Goal: Task Accomplishment & Management: Manage account settings

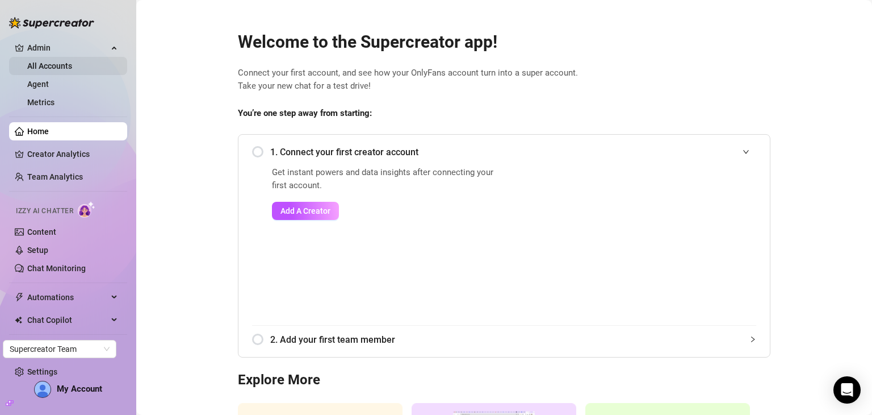
click at [61, 70] on link "All Accounts" at bounding box center [49, 65] width 45 height 9
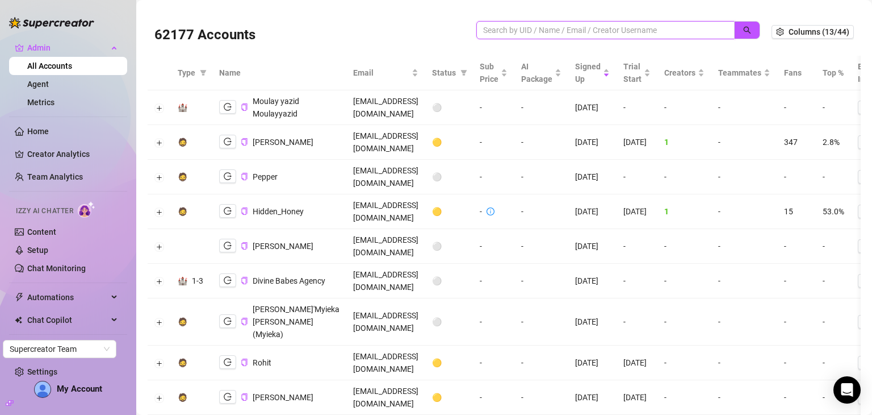
click at [589, 29] on input "search" at bounding box center [601, 30] width 236 height 12
paste input "Haha yeah, that image gave me a good laugh 😂 Glad you were able to remove the a…"
type input "Haha yeah, that image gave me a good laugh 😂 Glad you were able to remove the a…"
click at [589, 29] on input "Haha yeah, that image gave me a good laugh 😂 Glad you were able to remove the a…" at bounding box center [601, 30] width 236 height 12
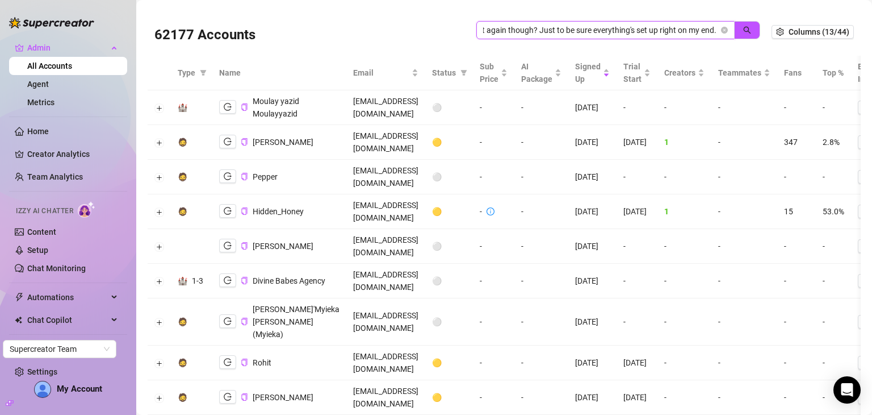
click at [589, 29] on input "Haha yeah, that image gave me a good laugh 😂 Glad you were able to remove the a…" at bounding box center [601, 30] width 236 height 12
click at [543, 30] on input "search" at bounding box center [601, 30] width 236 height 12
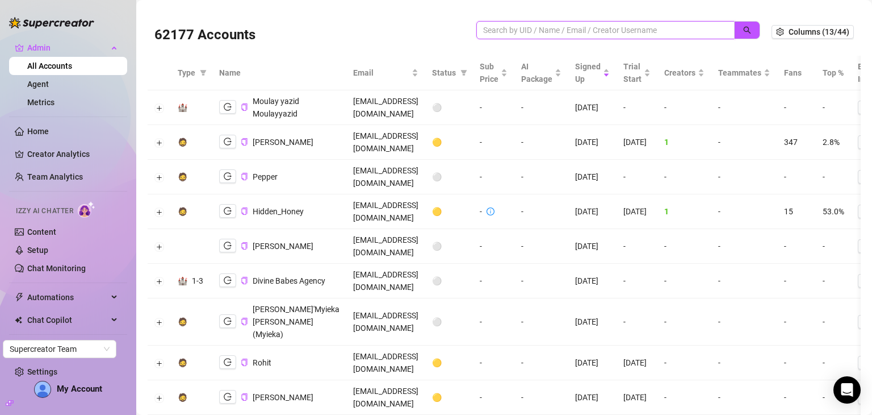
paste input "colbydemarco@weareverified.co"
click at [734, 36] on button "button" at bounding box center [747, 30] width 26 height 18
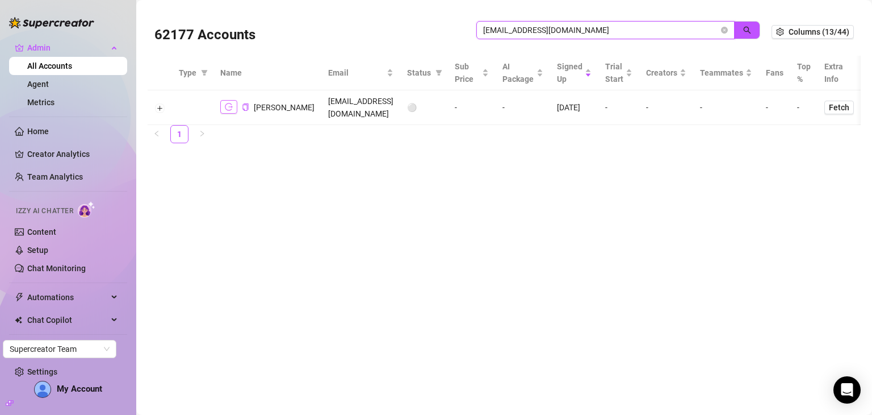
type input "colbydemarco@weareverified.co"
click at [225, 107] on icon "logout" at bounding box center [229, 107] width 8 height 8
click at [723, 28] on icon "close-circle" at bounding box center [724, 30] width 7 height 7
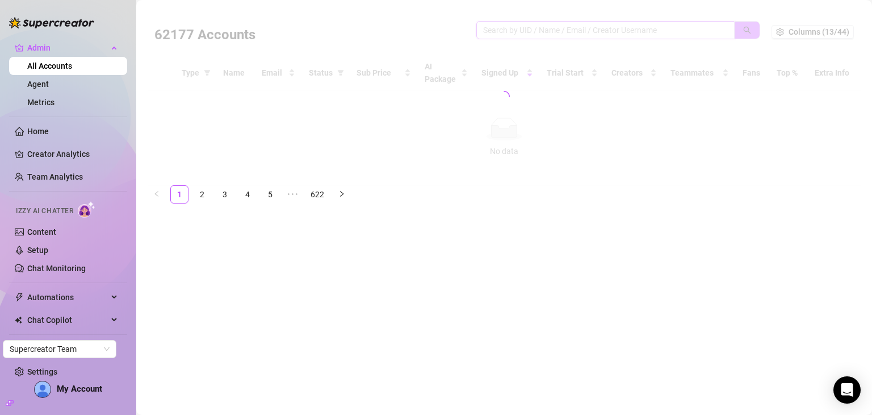
paste input "serhii.nazarenko27@gmail.com"
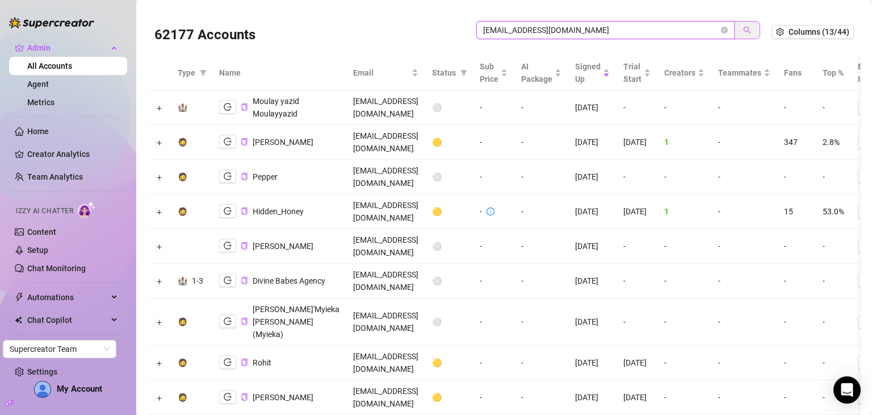
click at [743, 28] on icon "search" at bounding box center [747, 30] width 8 height 8
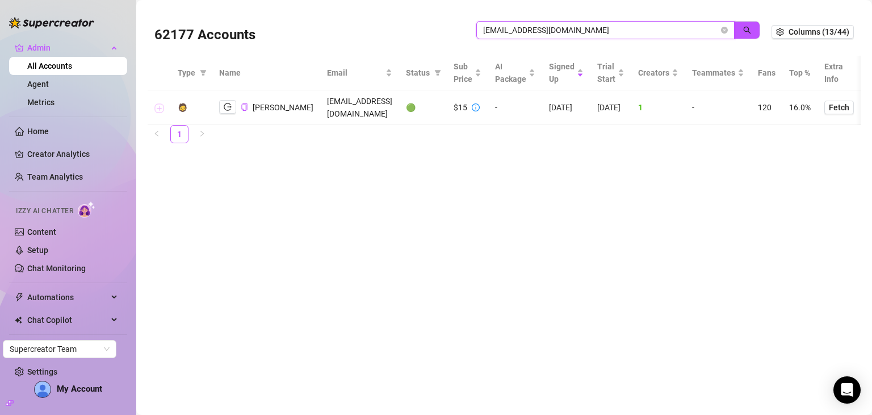
type input "serhii.nazarenko27@gmail.com"
click at [158, 103] on button "Expand row" at bounding box center [159, 107] width 9 height 9
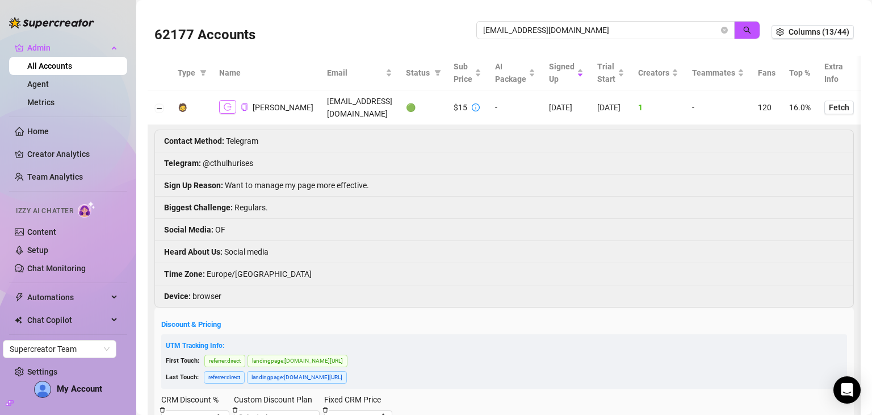
click at [232, 100] on button "button" at bounding box center [227, 107] width 17 height 14
click at [721, 31] on icon "close-circle" at bounding box center [724, 30] width 7 height 7
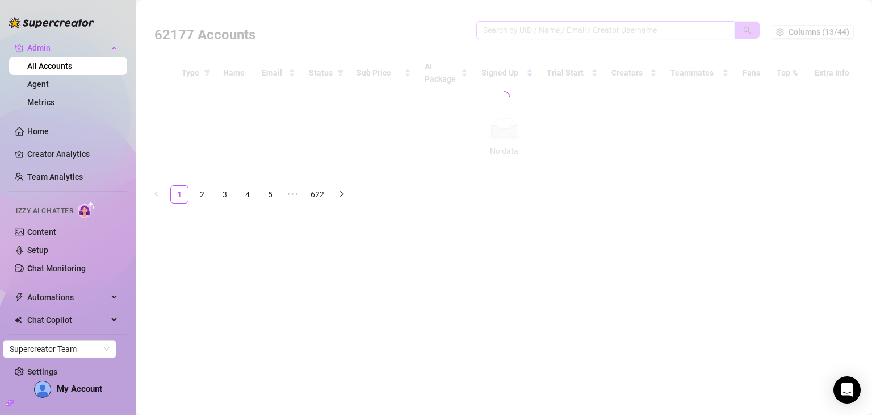
paste input "raerockholdmgmt@gmail.com"
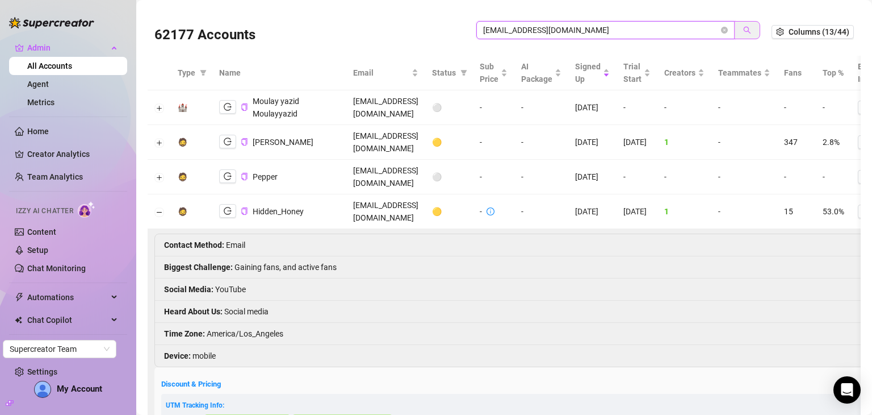
click at [734, 23] on button "button" at bounding box center [747, 30] width 26 height 18
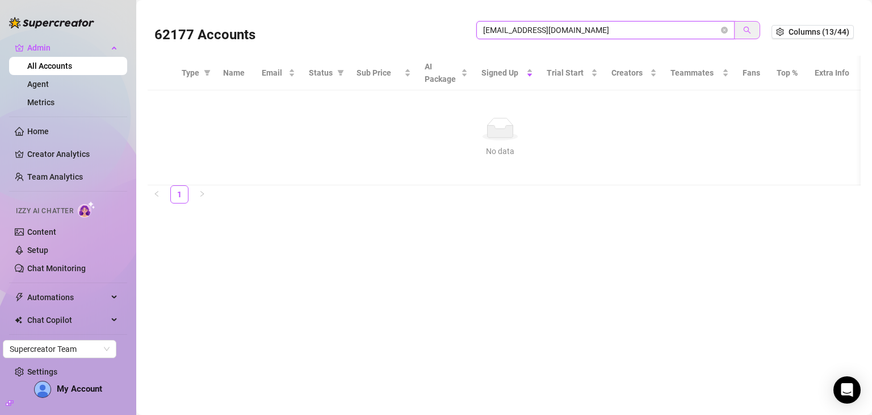
type input "raerockholdmgmt@gmail.com"
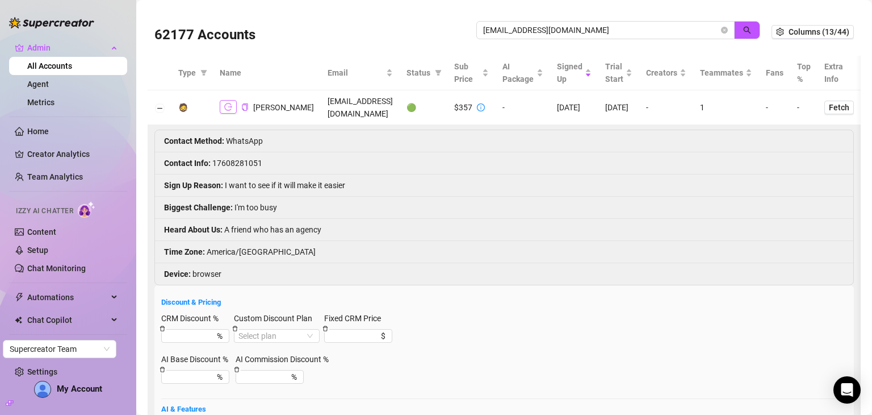
click at [228, 104] on icon "logout" at bounding box center [228, 107] width 8 height 8
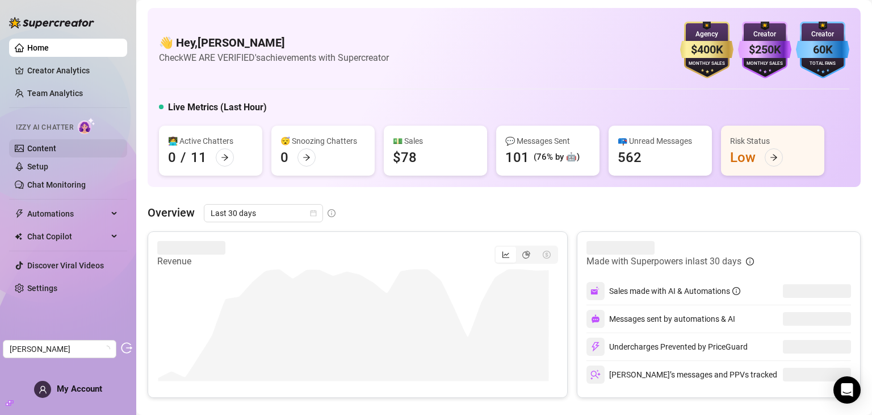
click at [56, 148] on link "Content" at bounding box center [41, 148] width 29 height 9
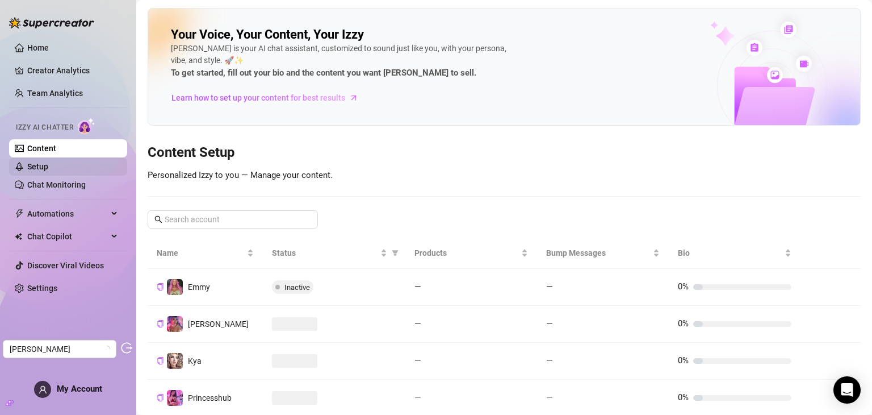
click at [48, 162] on link "Setup" at bounding box center [37, 166] width 21 height 9
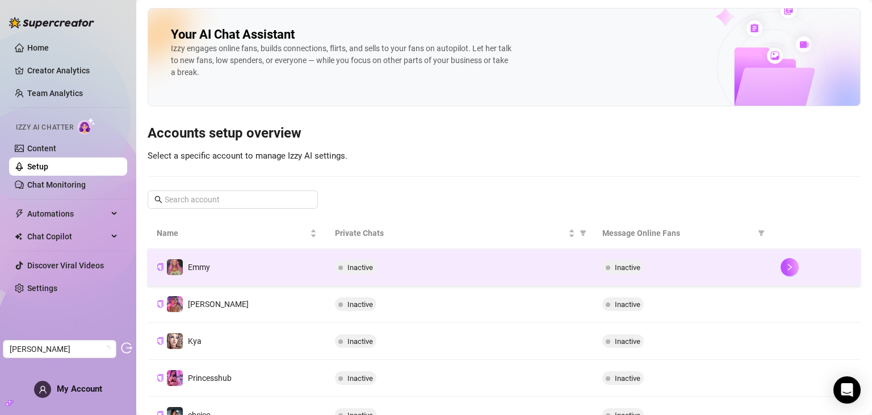
click at [439, 281] on td "Inactive" at bounding box center [459, 267] width 267 height 37
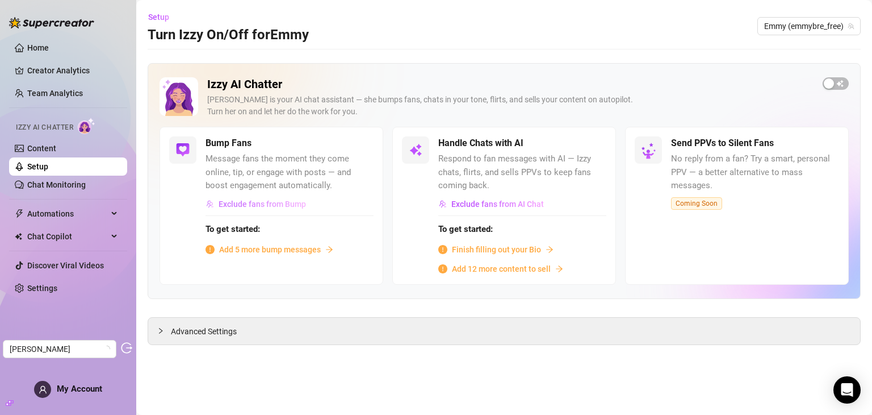
click at [280, 204] on span "Exclude fans from Bump" at bounding box center [262, 203] width 87 height 9
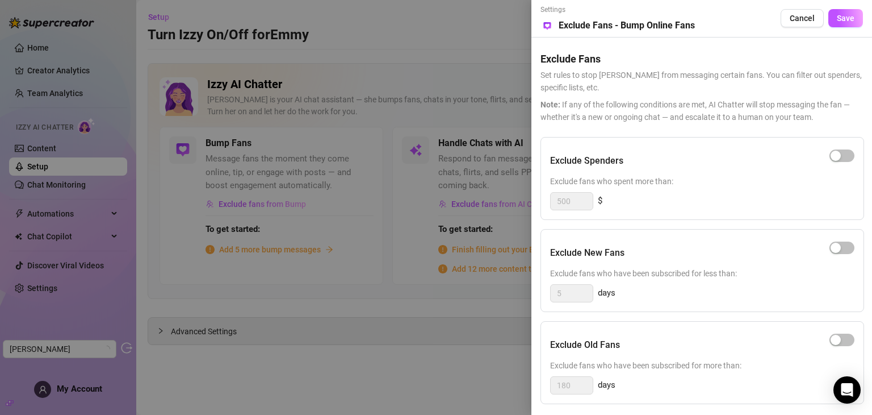
click at [872, 371] on div "Settings Preview Exclude Fans - Bump Online Fans Cancel Save Exclude Fans Set r…" at bounding box center [701, 207] width 341 height 415
click at [467, 23] on div at bounding box center [436, 207] width 872 height 415
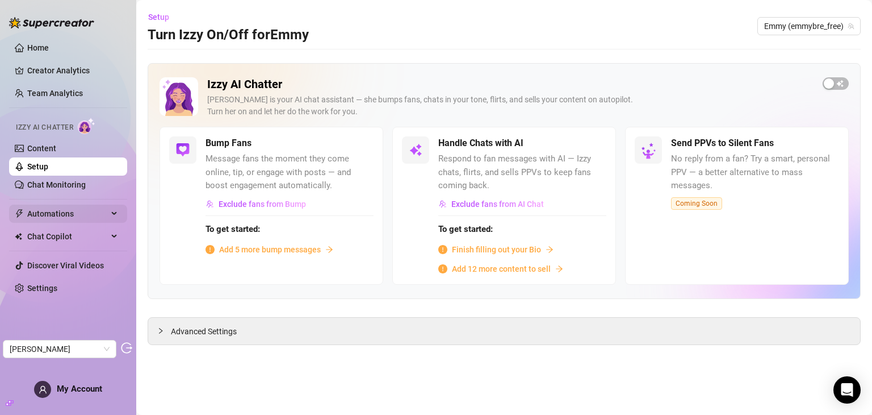
click at [51, 215] on span "Automations" at bounding box center [67, 213] width 81 height 18
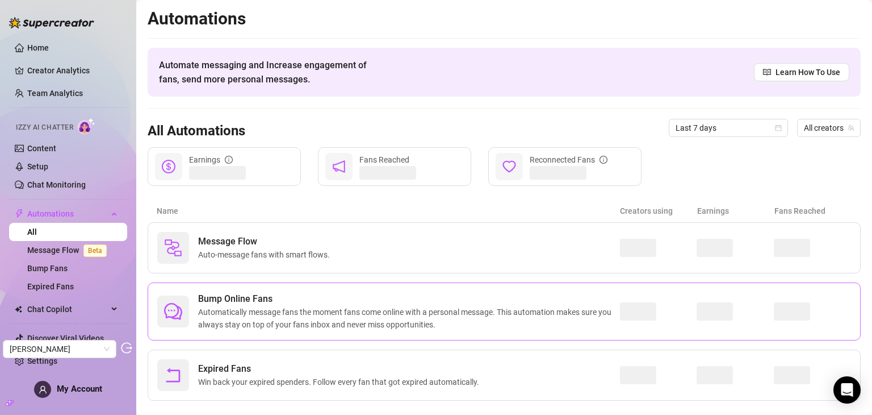
click at [294, 307] on span "Automatically message fans the moment fans come online with a personal message.…" at bounding box center [409, 317] width 422 height 25
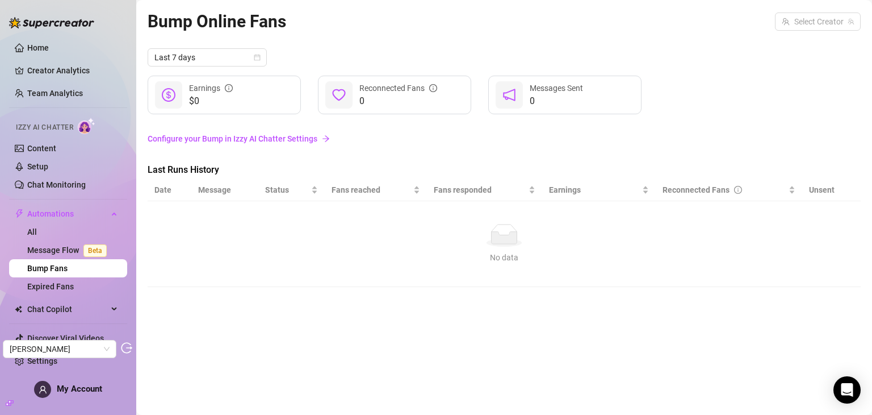
click at [214, 145] on link "Configure your Bump in Izzy AI Chatter Settings" at bounding box center [504, 139] width 713 height 22
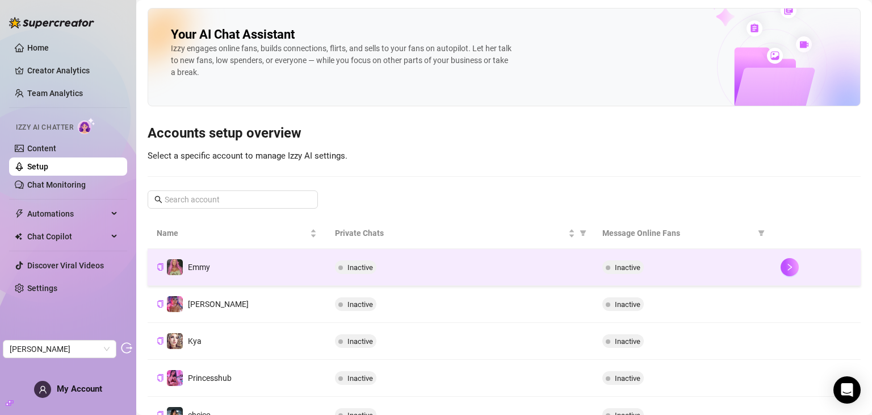
click at [427, 269] on div "Inactive" at bounding box center [459, 267] width 249 height 14
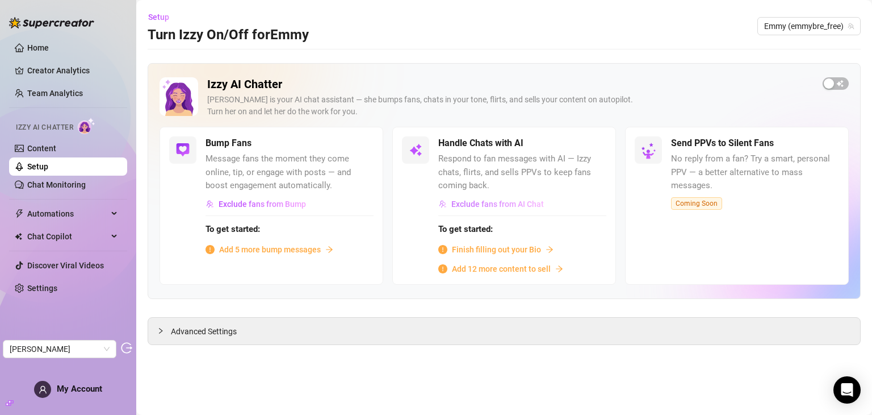
click at [514, 202] on span "Exclude fans from AI Chat" at bounding box center [497, 203] width 93 height 9
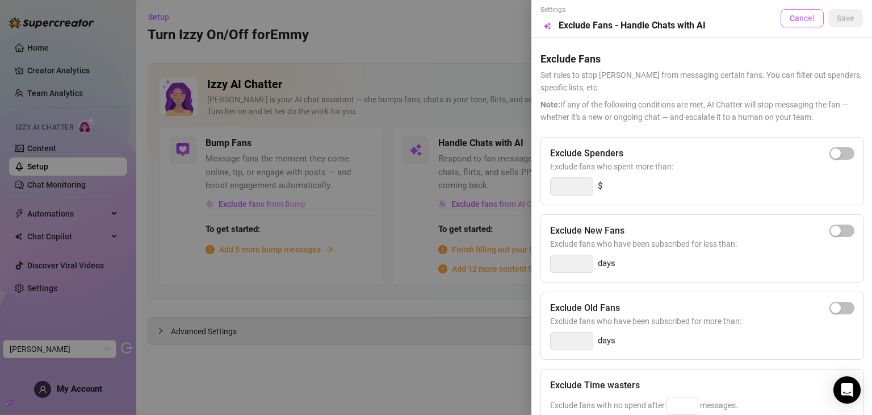
click at [792, 23] on button "Cancel" at bounding box center [802, 18] width 43 height 18
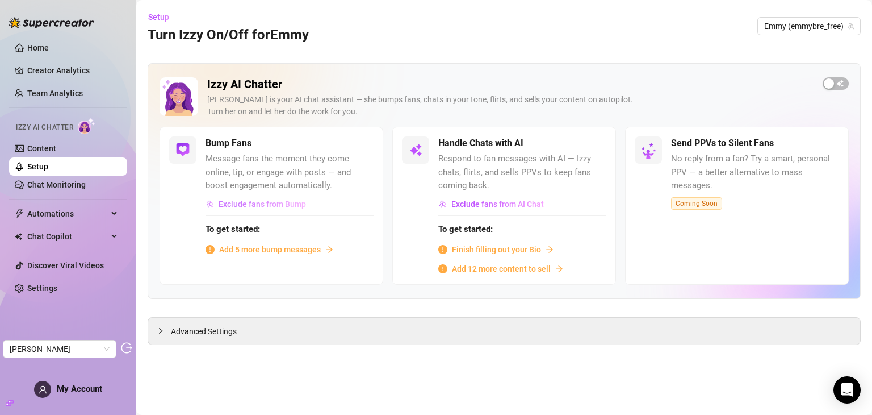
click at [288, 205] on span "Exclude fans from Bump" at bounding box center [262, 203] width 87 height 9
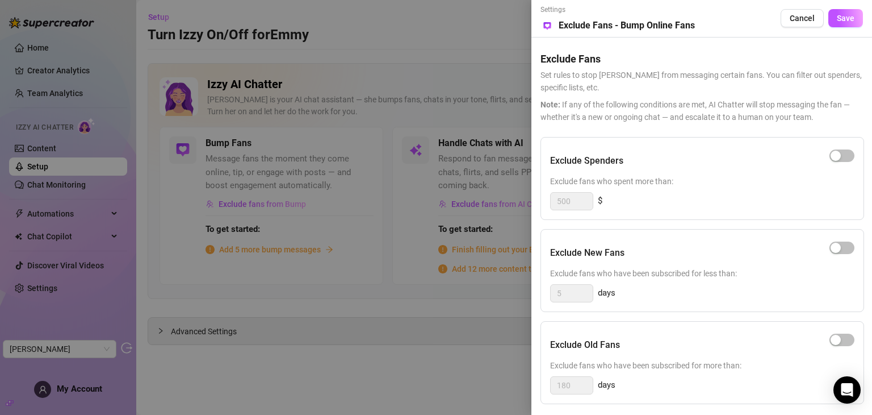
click at [475, 52] on div at bounding box center [436, 207] width 872 height 415
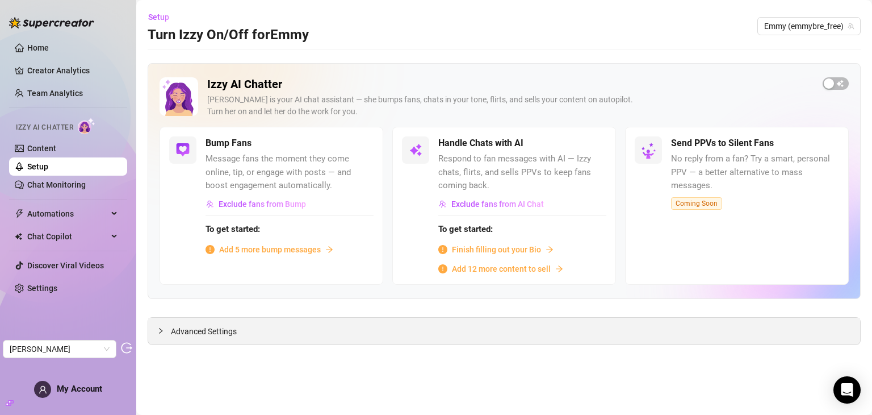
click at [267, 336] on div "Advanced Settings" at bounding box center [504, 330] width 712 height 27
drag, startPoint x: 247, startPoint y: 330, endPoint x: 220, endPoint y: 334, distance: 27.0
click at [220, 334] on div "Advanced Settings" at bounding box center [504, 330] width 712 height 27
click at [220, 334] on span "Advanced Settings" at bounding box center [204, 331] width 66 height 12
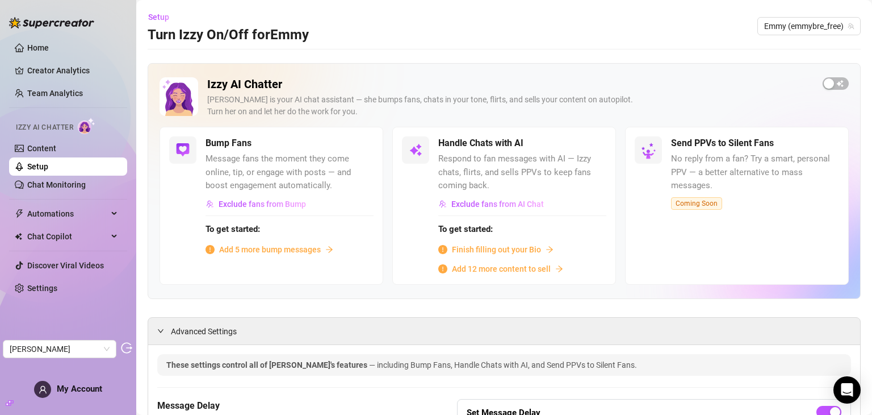
click at [653, 358] on div "These settings control all of [PERSON_NAME]'s features — including Bump Fans, H…" at bounding box center [504, 364] width 676 height 12
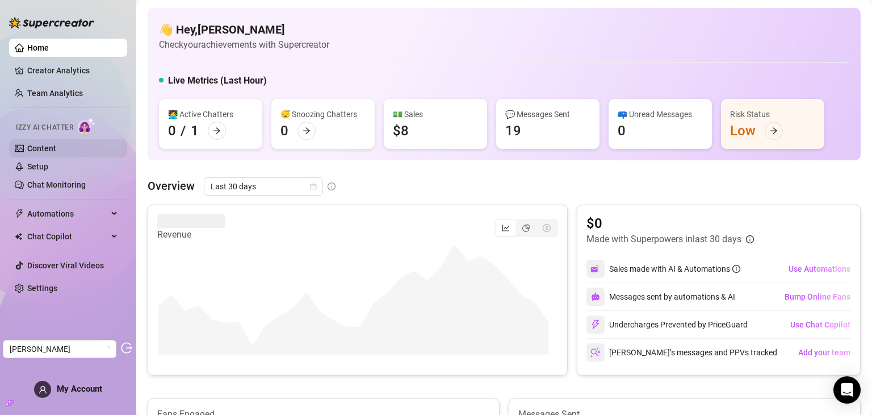
click at [48, 153] on link "Content" at bounding box center [41, 148] width 29 height 9
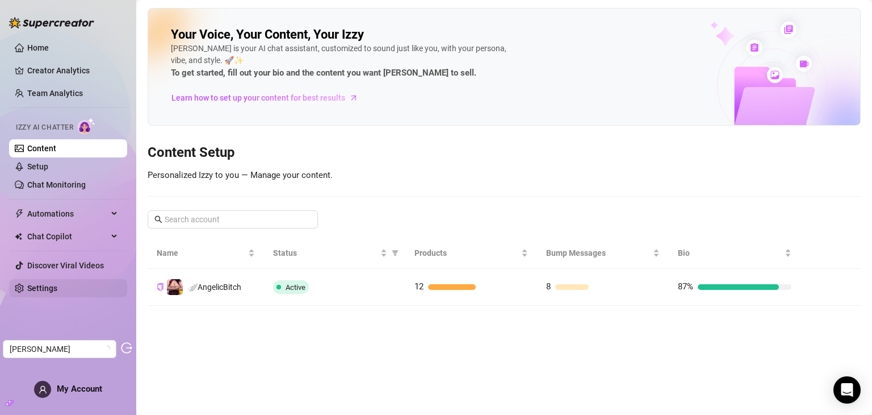
click at [57, 289] on link "Settings" at bounding box center [42, 287] width 30 height 9
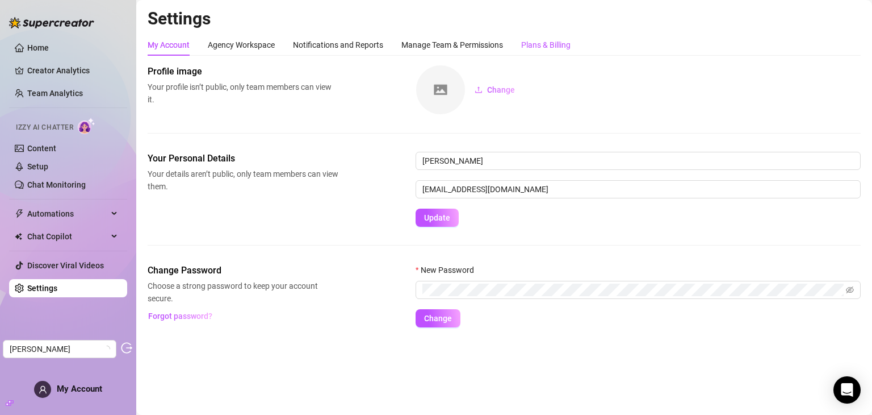
click at [536, 45] on div "Plans & Billing" at bounding box center [545, 45] width 49 height 12
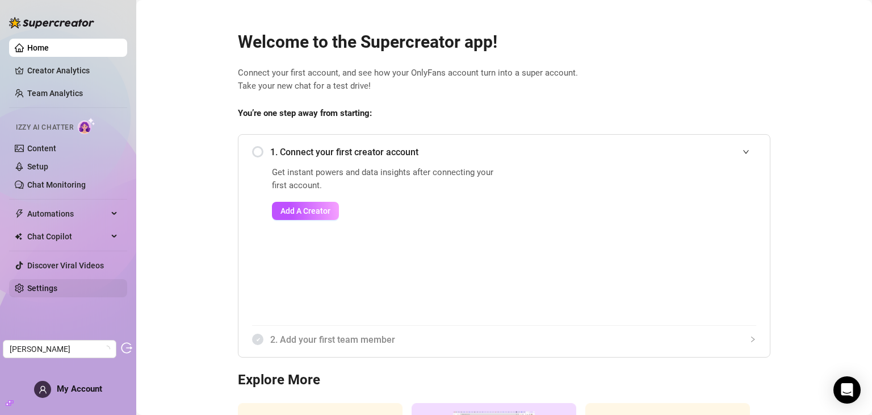
click at [49, 283] on link "Settings" at bounding box center [42, 287] width 30 height 9
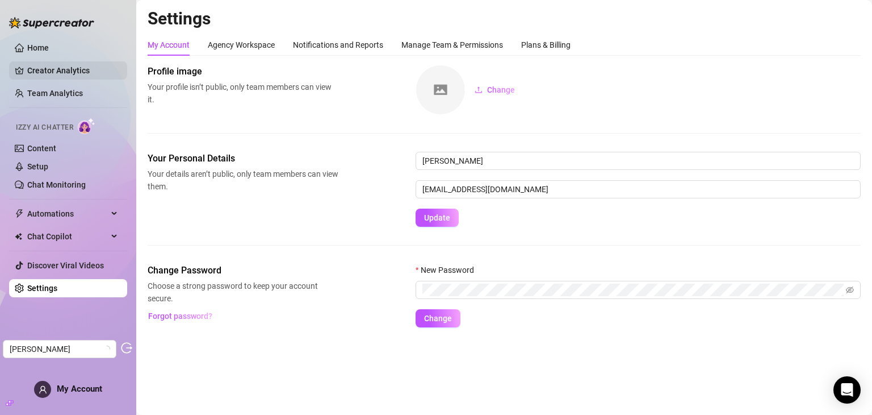
drag, startPoint x: 83, startPoint y: 60, endPoint x: 73, endPoint y: 72, distance: 16.1
click at [73, 72] on ul "Home Creator Analytics Team Analytics Izzy AI Chatter Content Setup Chat Monito…" at bounding box center [68, 167] width 118 height 267
click at [73, 72] on link "Creator Analytics" at bounding box center [72, 70] width 91 height 18
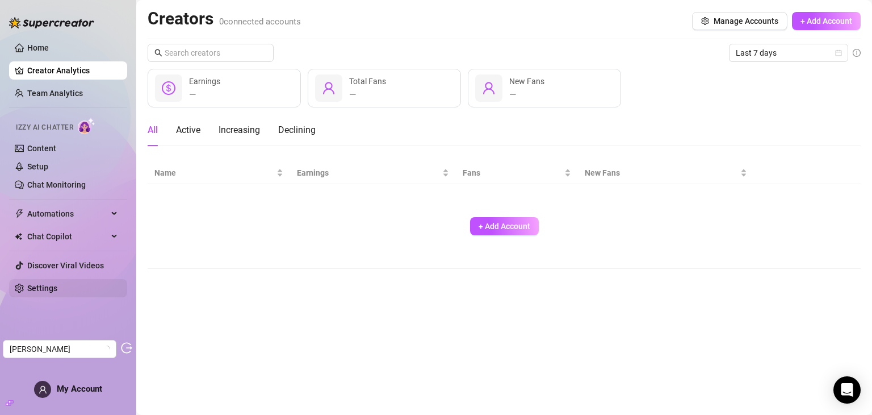
click at [52, 290] on link "Settings" at bounding box center [42, 287] width 30 height 9
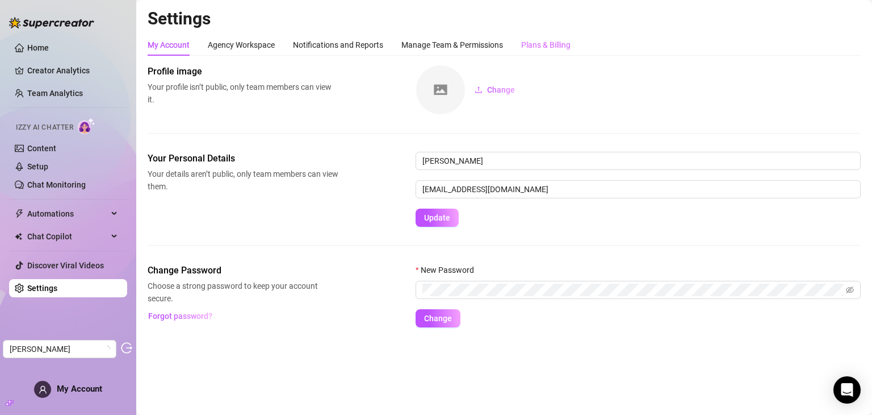
click at [536, 37] on div "Plans & Billing" at bounding box center [545, 45] width 49 height 22
